Goal: Complete application form

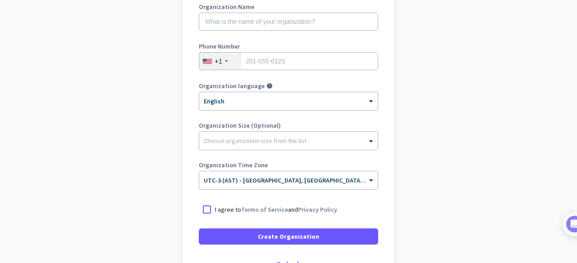
scroll to position [113, 0]
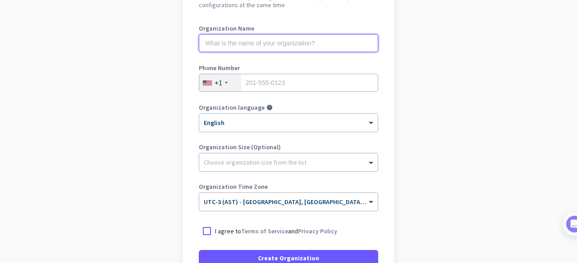
click at [286, 40] on input "text" at bounding box center [288, 43] width 179 height 18
type input "Mercor"
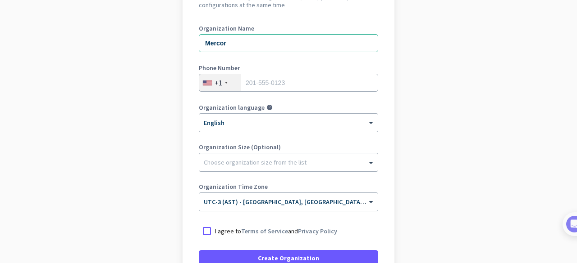
click at [220, 77] on div "+1" at bounding box center [220, 82] width 42 height 17
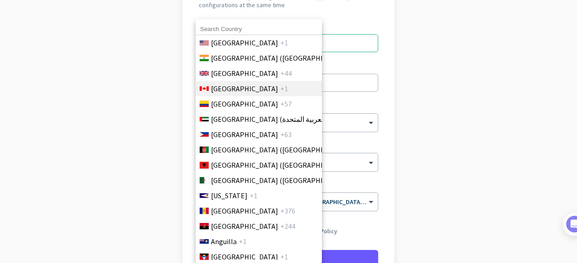
click at [235, 86] on li "Canada +1" at bounding box center [258, 88] width 127 height 15
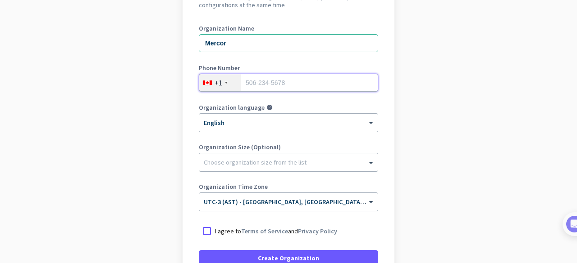
click at [273, 86] on input "tel" at bounding box center [288, 83] width 179 height 18
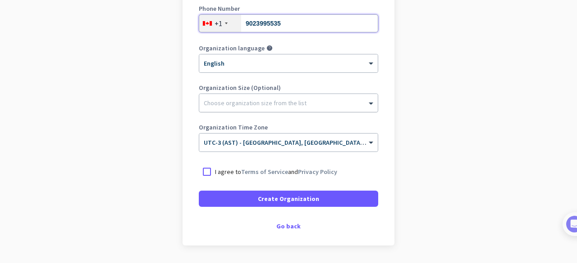
scroll to position [186, 0]
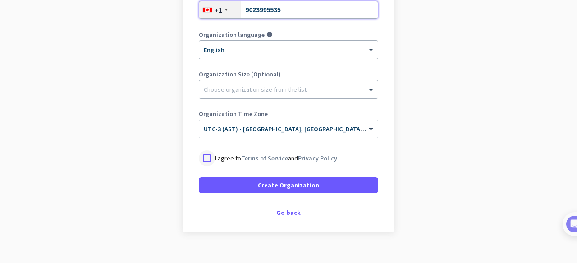
type input "9023995535"
click at [204, 161] on div at bounding box center [207, 158] width 16 height 16
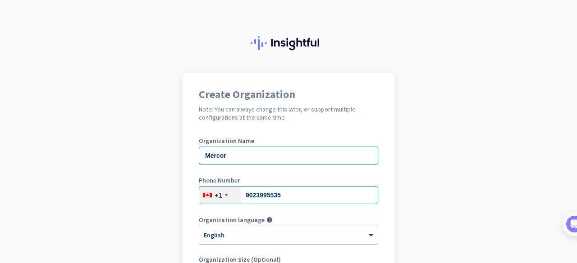
scroll to position [199, 0]
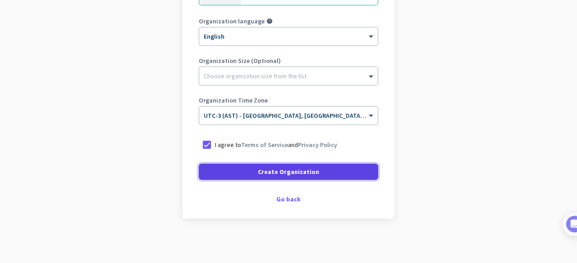
click at [322, 170] on span at bounding box center [288, 172] width 179 height 22
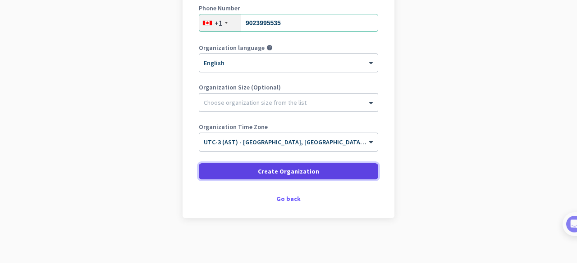
scroll to position [172, 0]
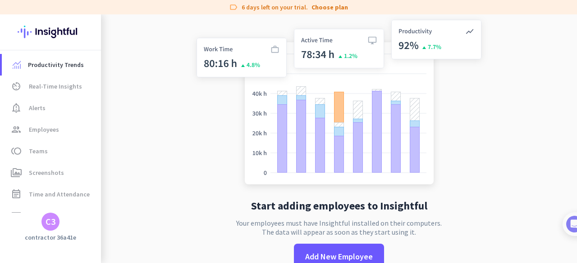
scroll to position [21, 0]
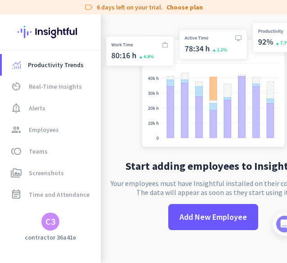
click at [124, 103] on img at bounding box center [213, 86] width 225 height 136
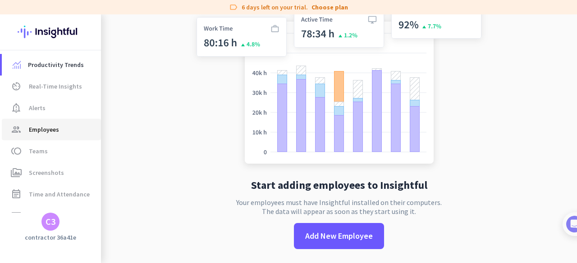
click at [51, 132] on span "Employees" at bounding box center [44, 129] width 30 height 11
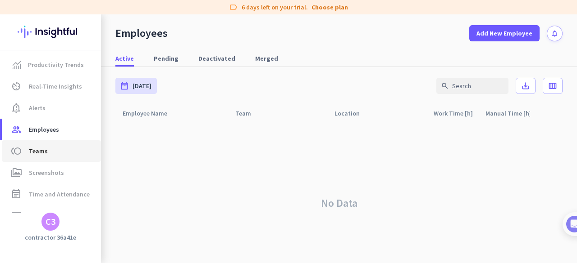
click at [50, 147] on span "toll Teams" at bounding box center [51, 151] width 85 height 11
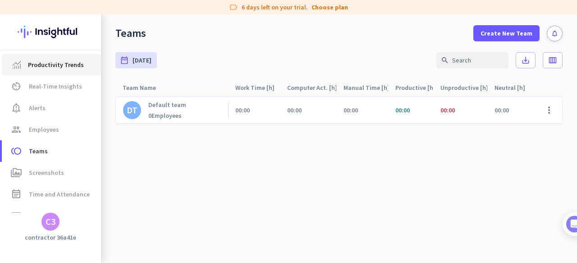
click at [59, 68] on span "Productivity Trends" at bounding box center [56, 64] width 56 height 11
